Goal: Navigation & Orientation: Find specific page/section

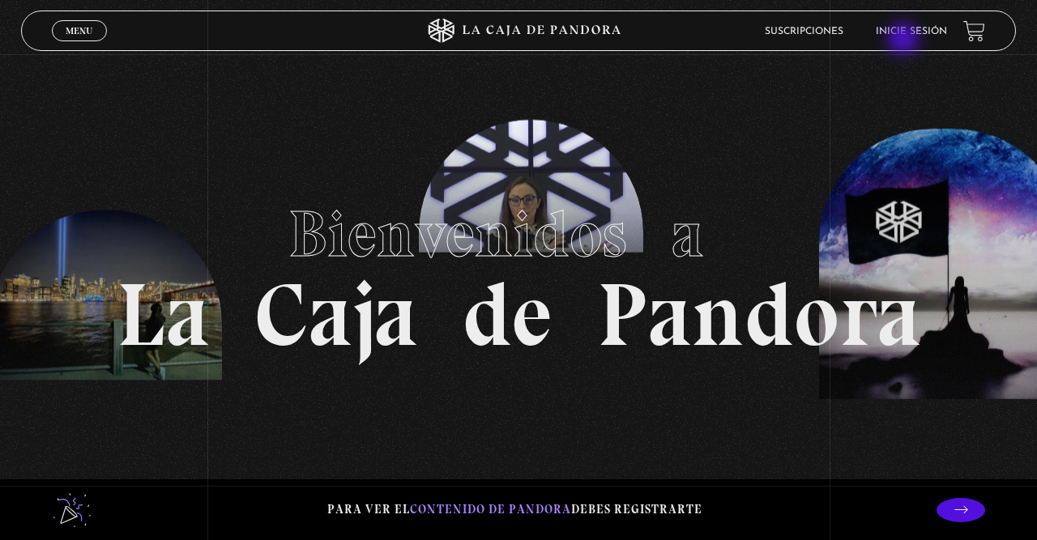
click at [905, 41] on li "Inicie sesión" at bounding box center [911, 31] width 71 height 25
click at [907, 32] on link "Inicie sesión" at bounding box center [911, 32] width 71 height 10
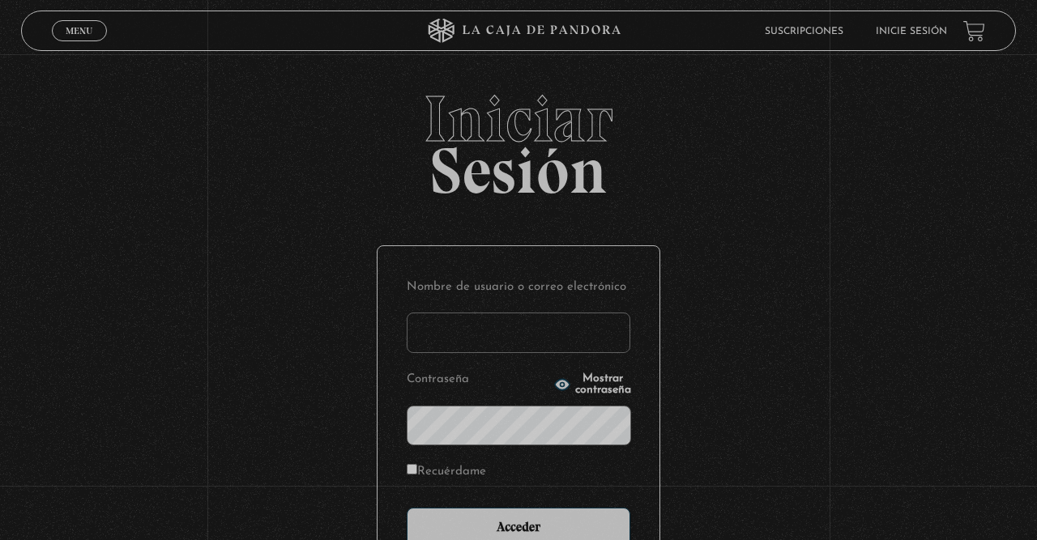
click at [907, 32] on link "Inicie sesión" at bounding box center [911, 32] width 71 height 10
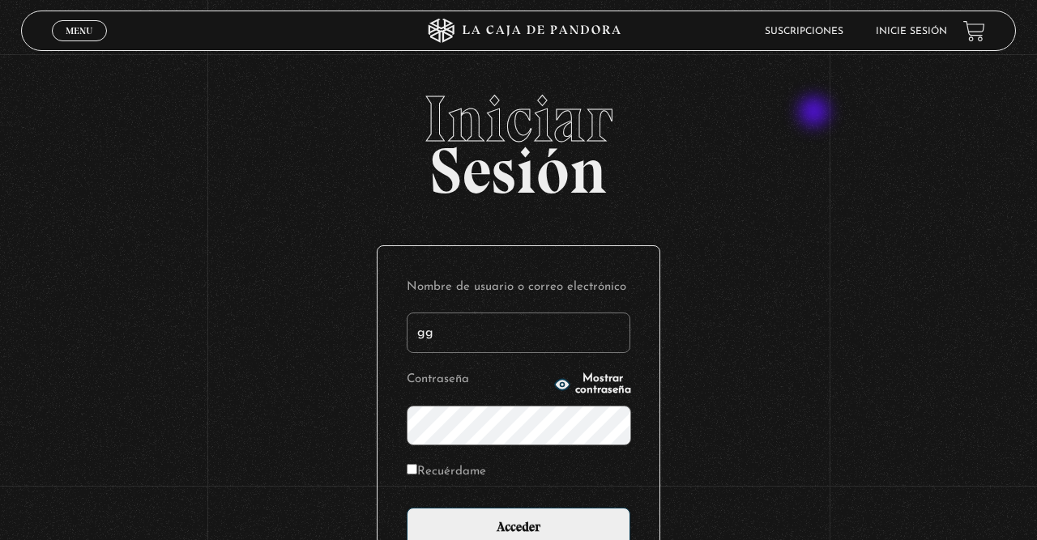
type input "g"
type input "aggomezr"
click at [407, 508] on input "Acceder" at bounding box center [519, 528] width 224 height 41
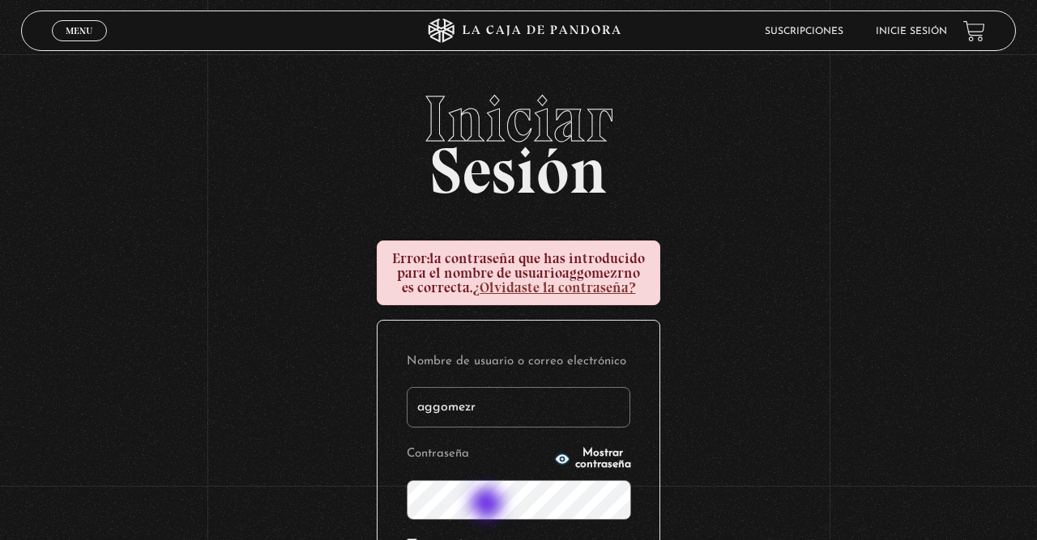
click at [506, 408] on input "aggomezr" at bounding box center [519, 407] width 224 height 41
type input "aggomezr"
click at [554, 466] on icon "button" at bounding box center [562, 459] width 16 height 16
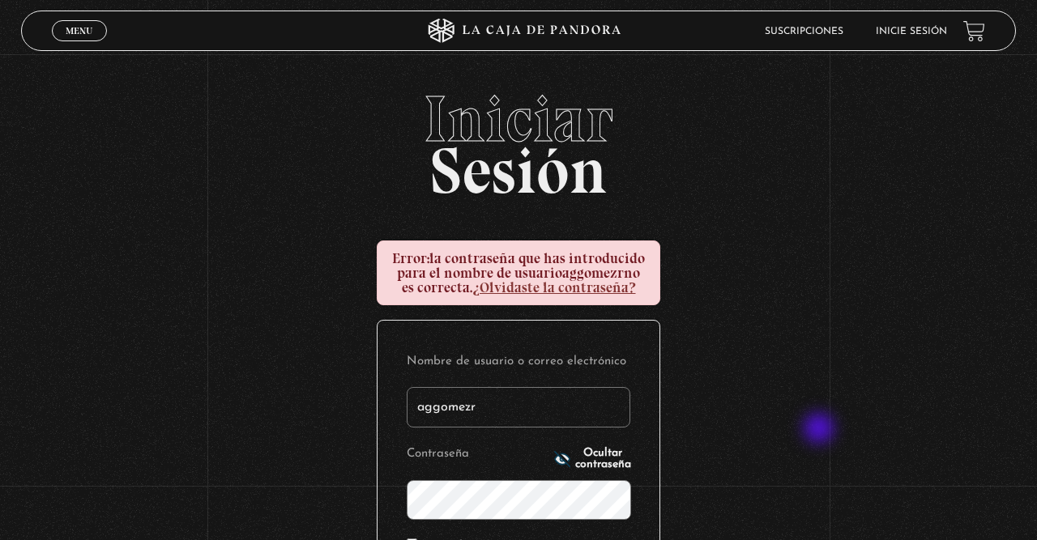
scroll to position [245, 0]
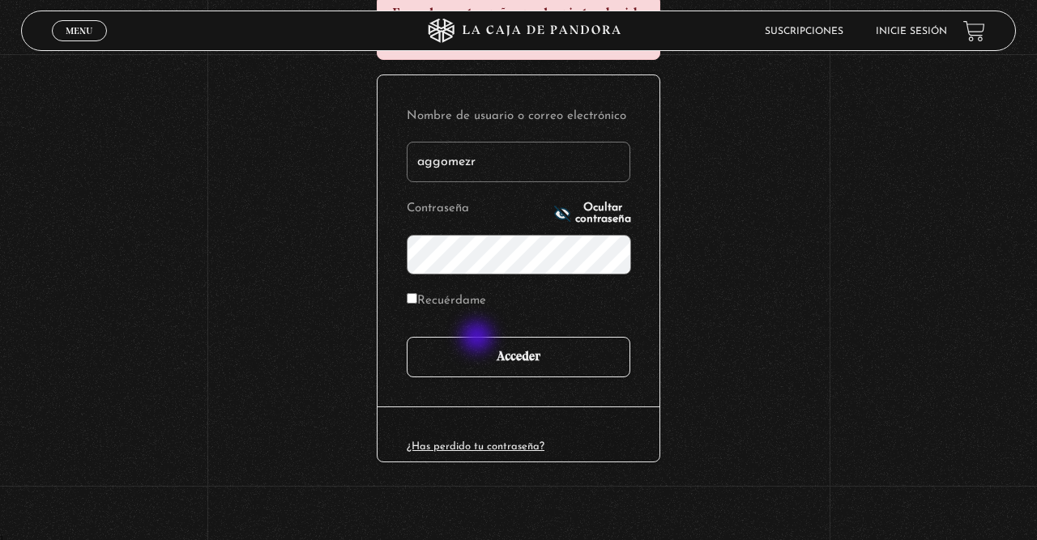
click at [479, 341] on input "Acceder" at bounding box center [519, 357] width 224 height 41
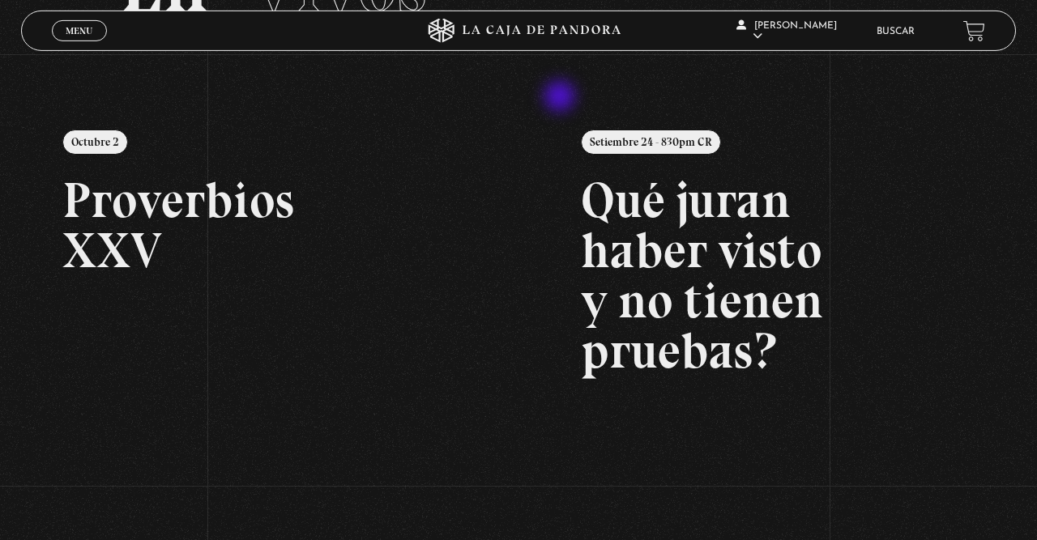
scroll to position [148, 0]
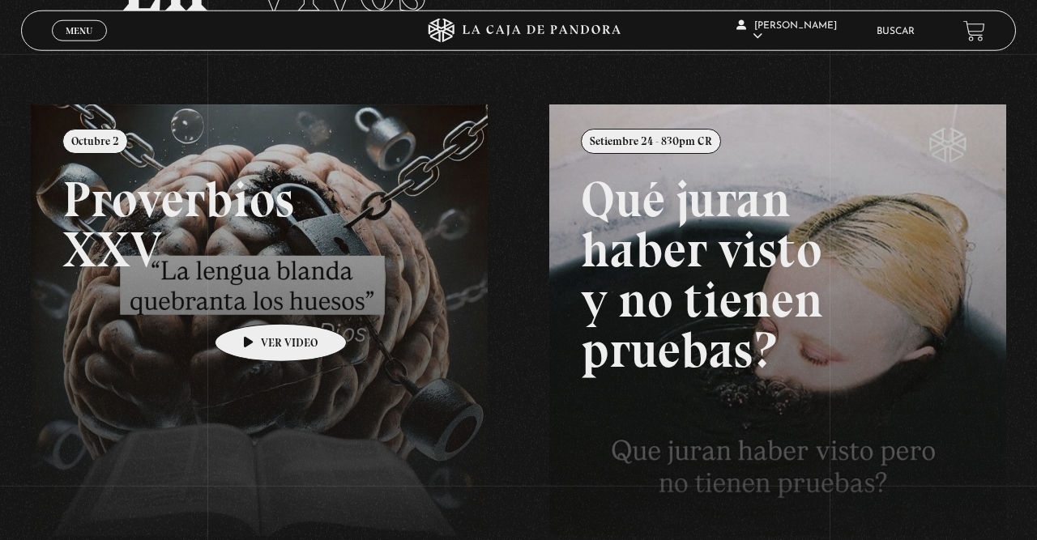
click at [255, 300] on link at bounding box center [549, 375] width 1037 height 540
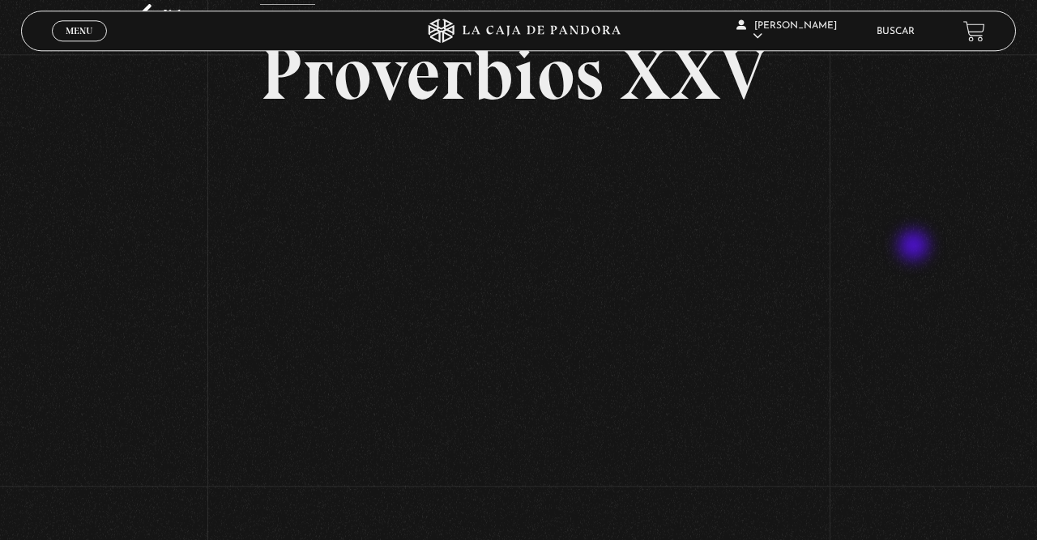
scroll to position [97, 0]
